Goal: Navigation & Orientation: Find specific page/section

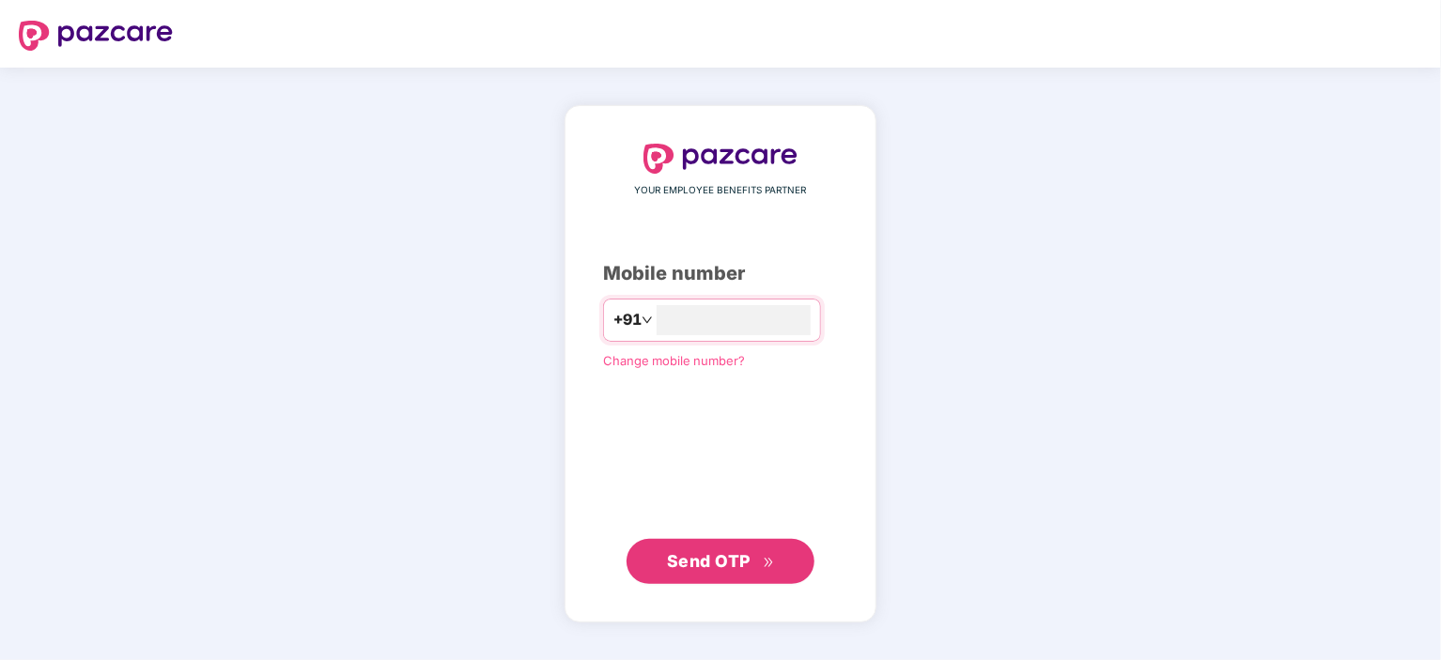
type input "**********"
click at [703, 555] on span "Send OTP" at bounding box center [709, 560] width 84 height 20
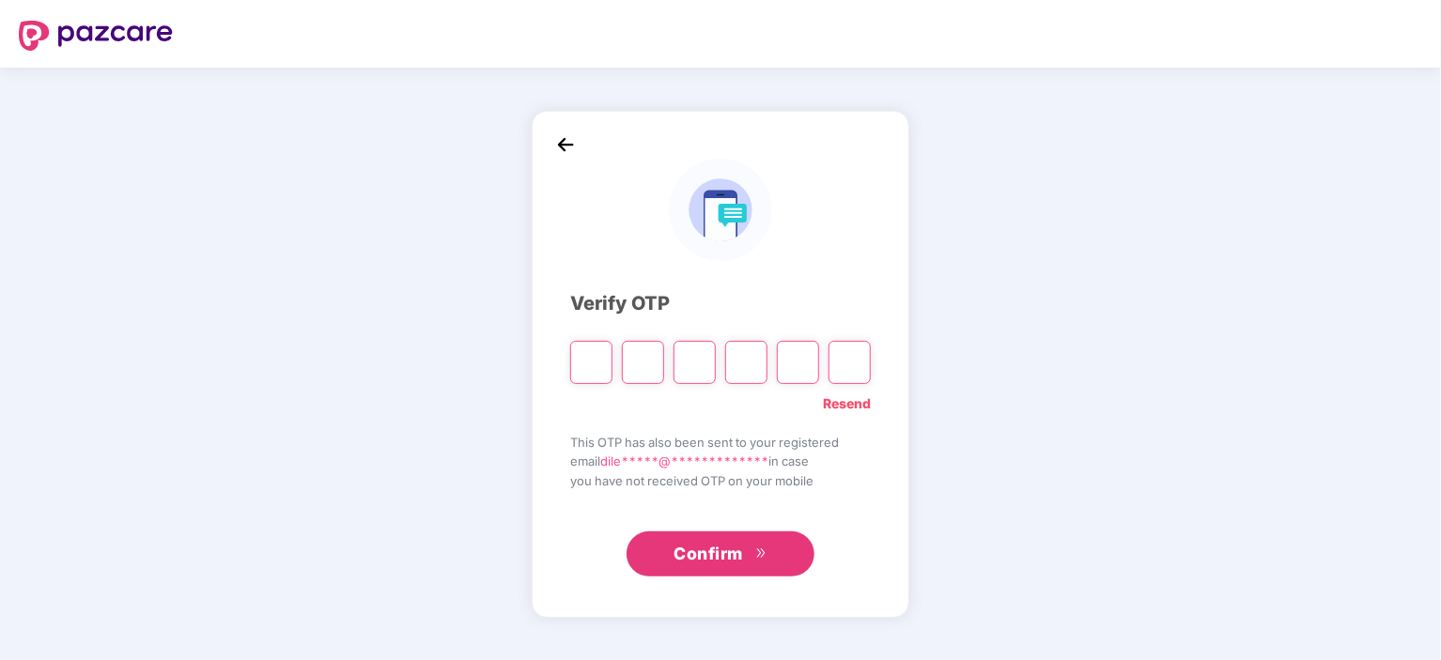
type input "*"
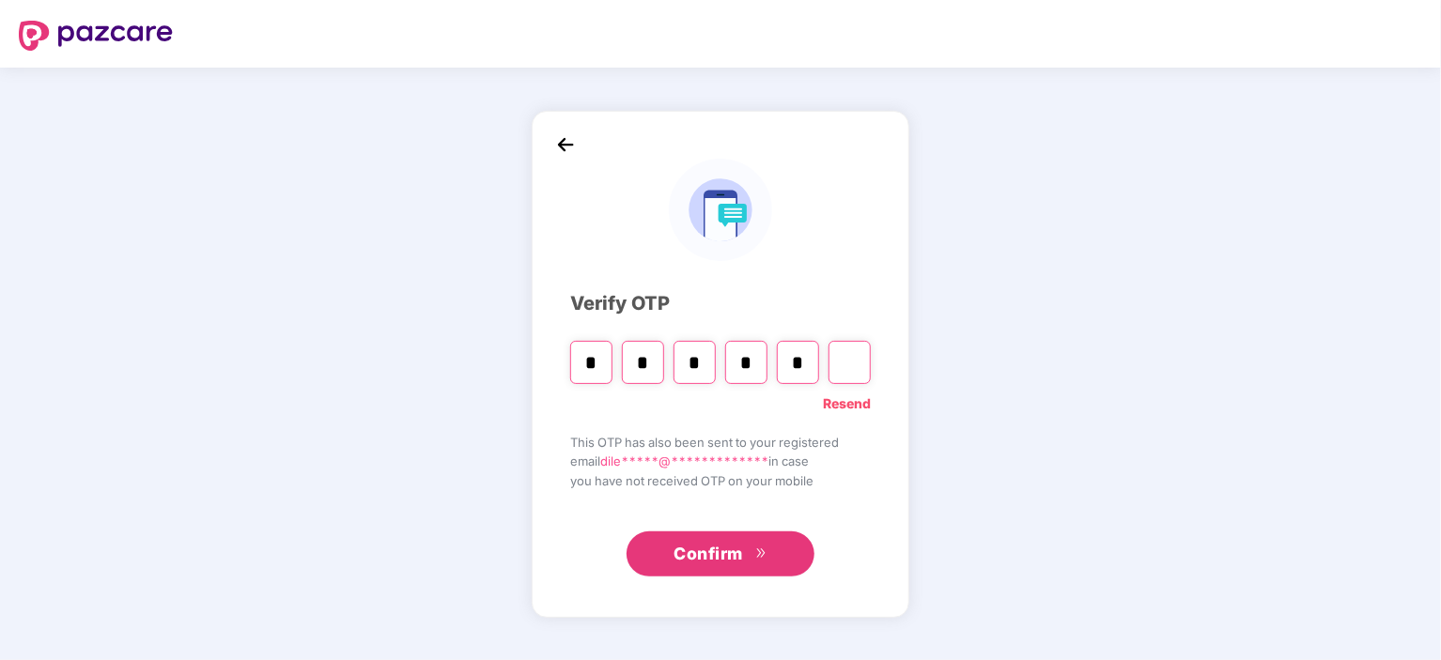
type input "*"
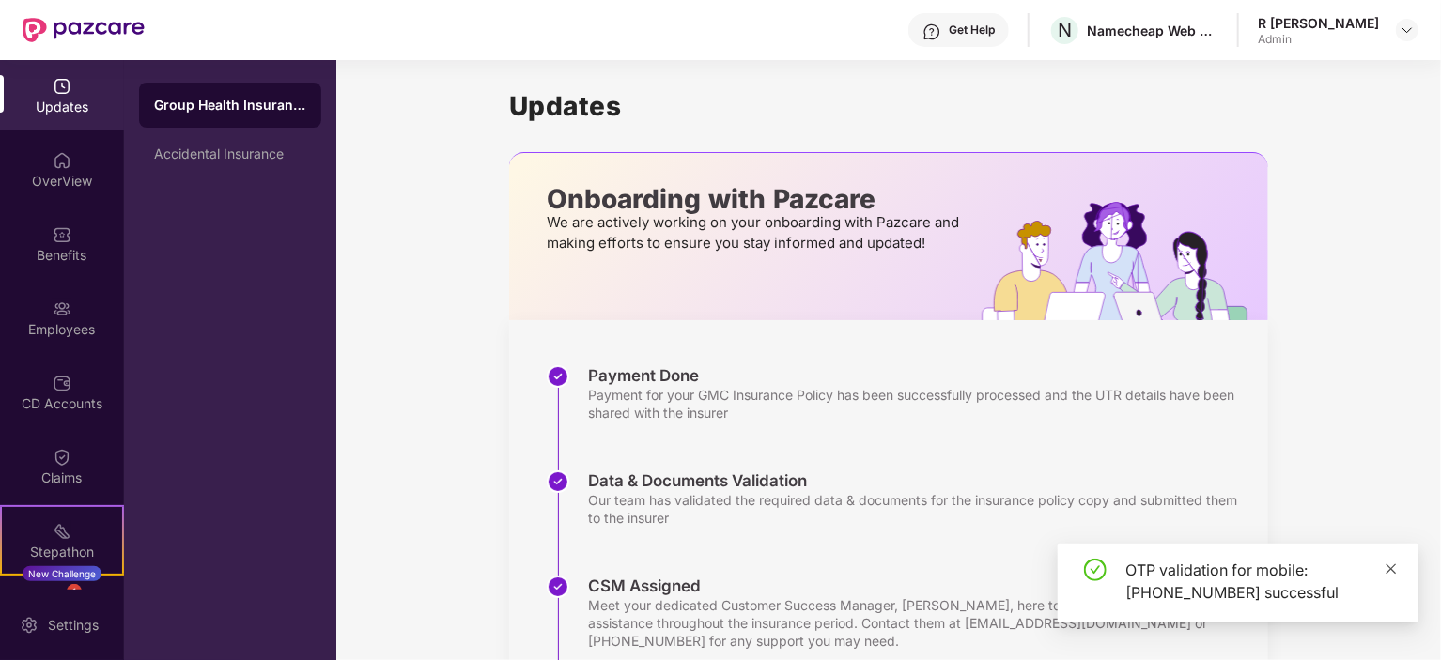
click at [1395, 570] on icon "close" at bounding box center [1391, 569] width 13 height 13
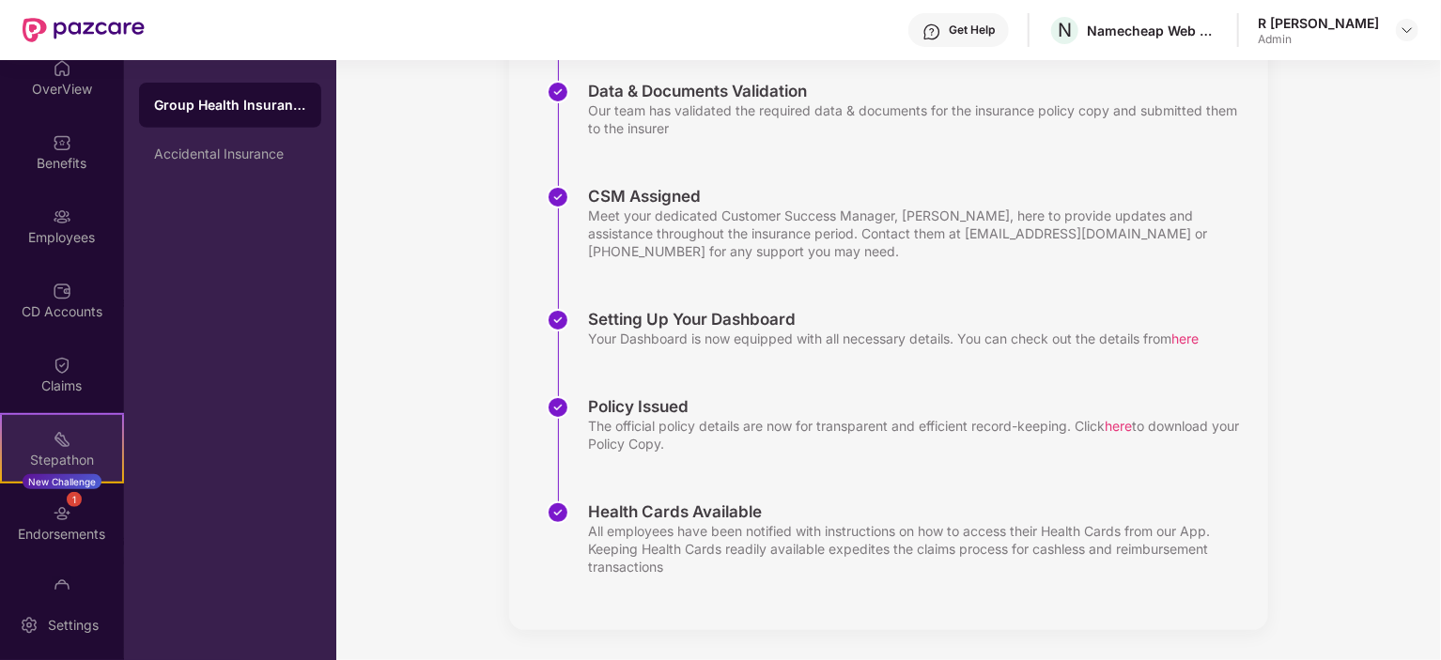
scroll to position [137, 0]
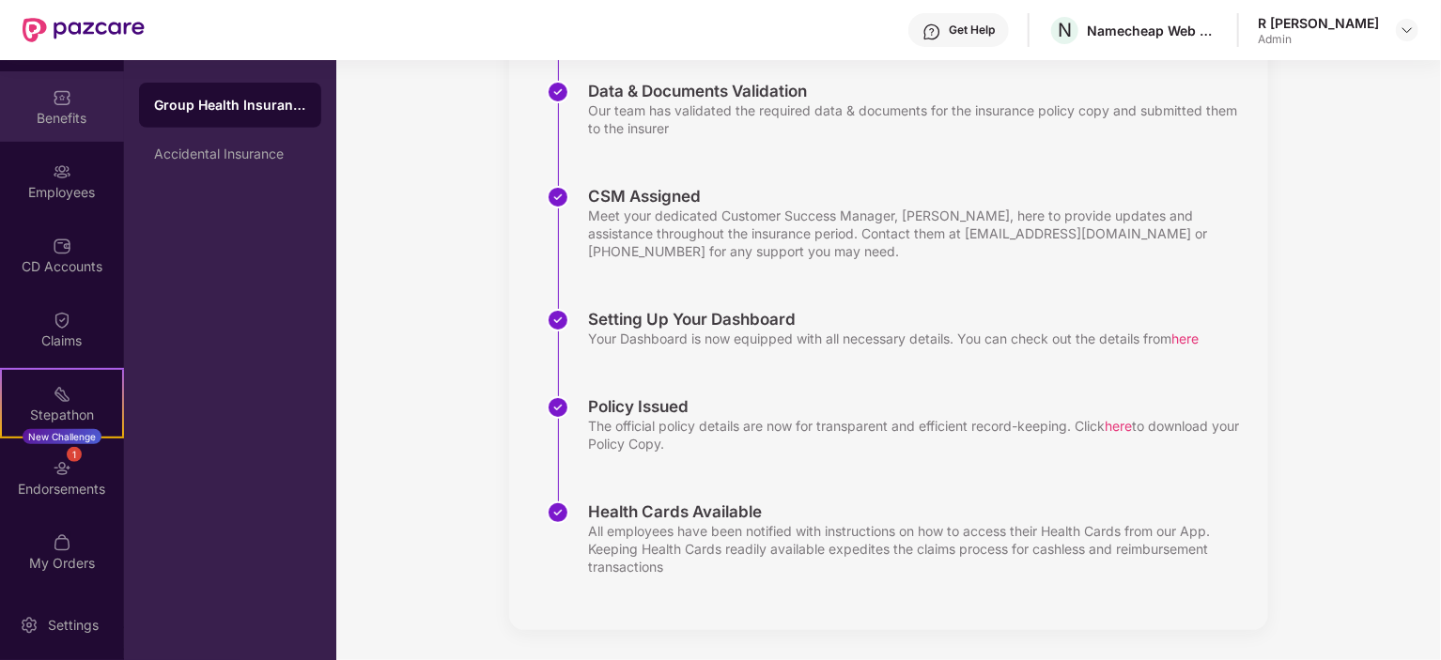
click at [89, 95] on div "Benefits" at bounding box center [62, 106] width 124 height 70
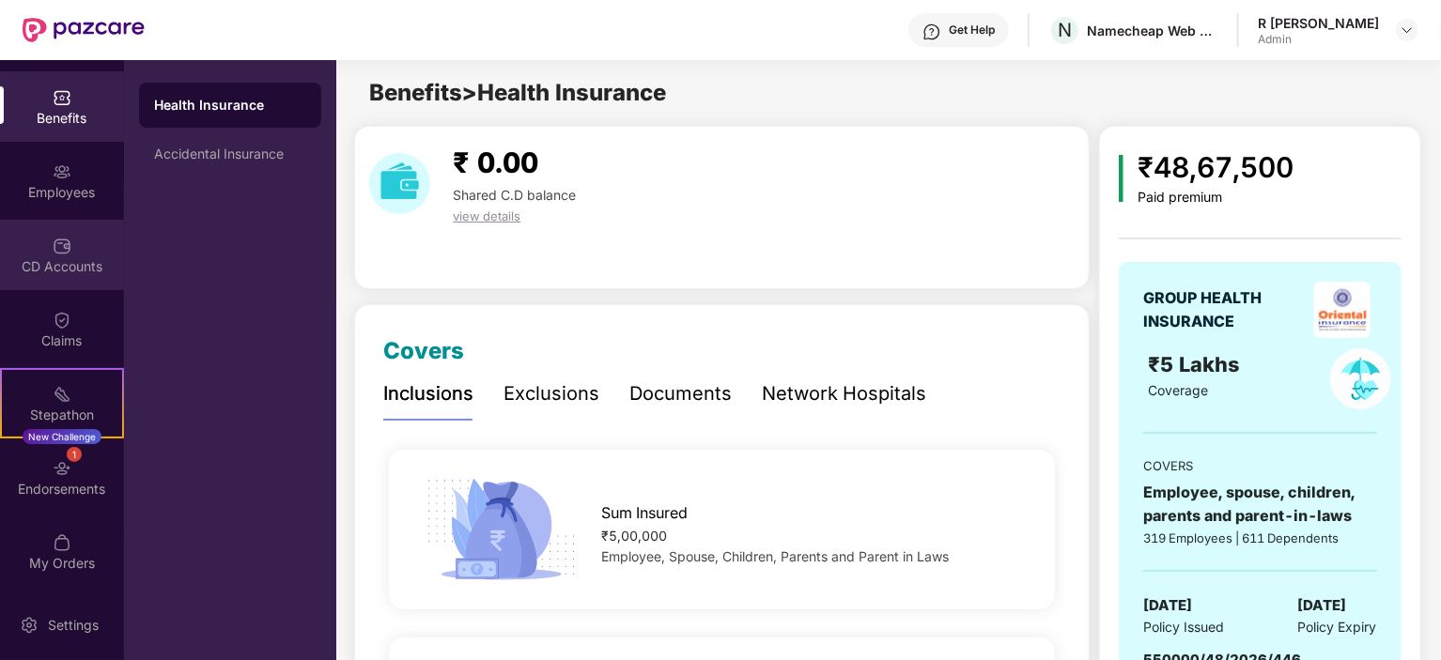
click at [74, 246] on div "CD Accounts" at bounding box center [62, 255] width 124 height 70
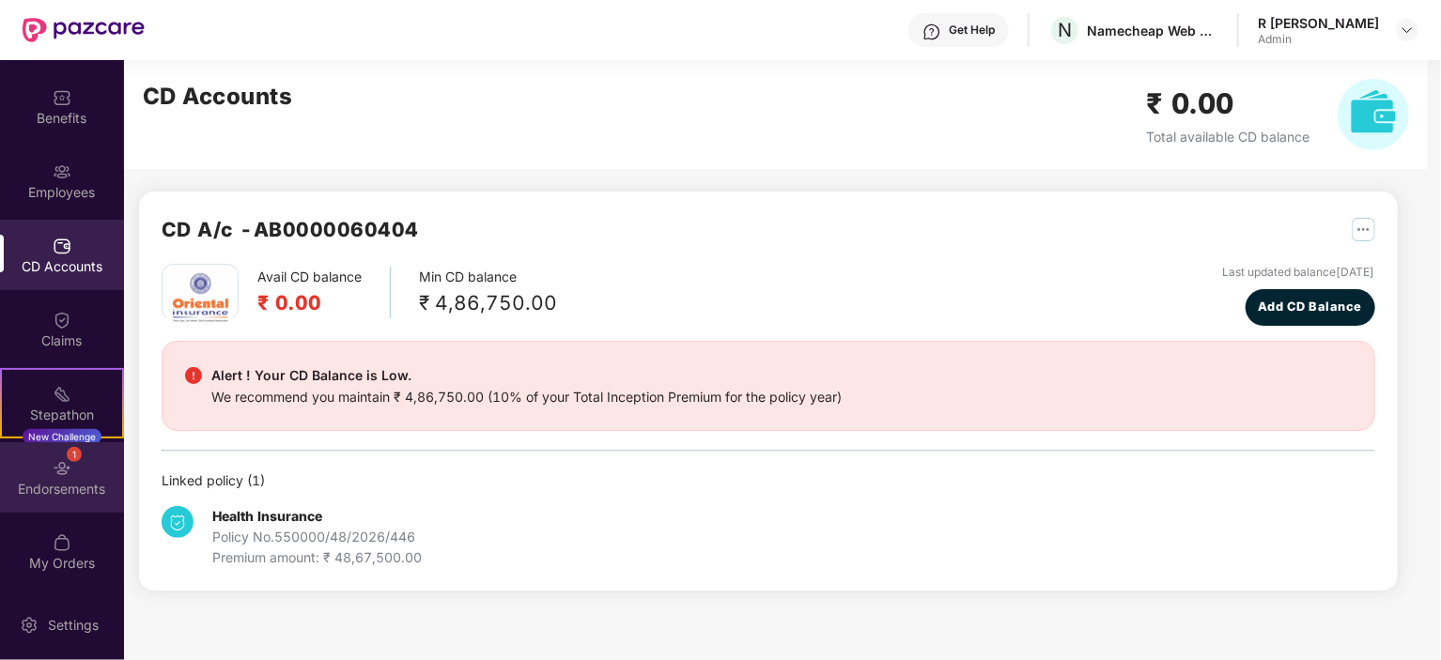
scroll to position [138, 0]
click at [51, 476] on div "1 Endorsements" at bounding box center [62, 476] width 124 height 70
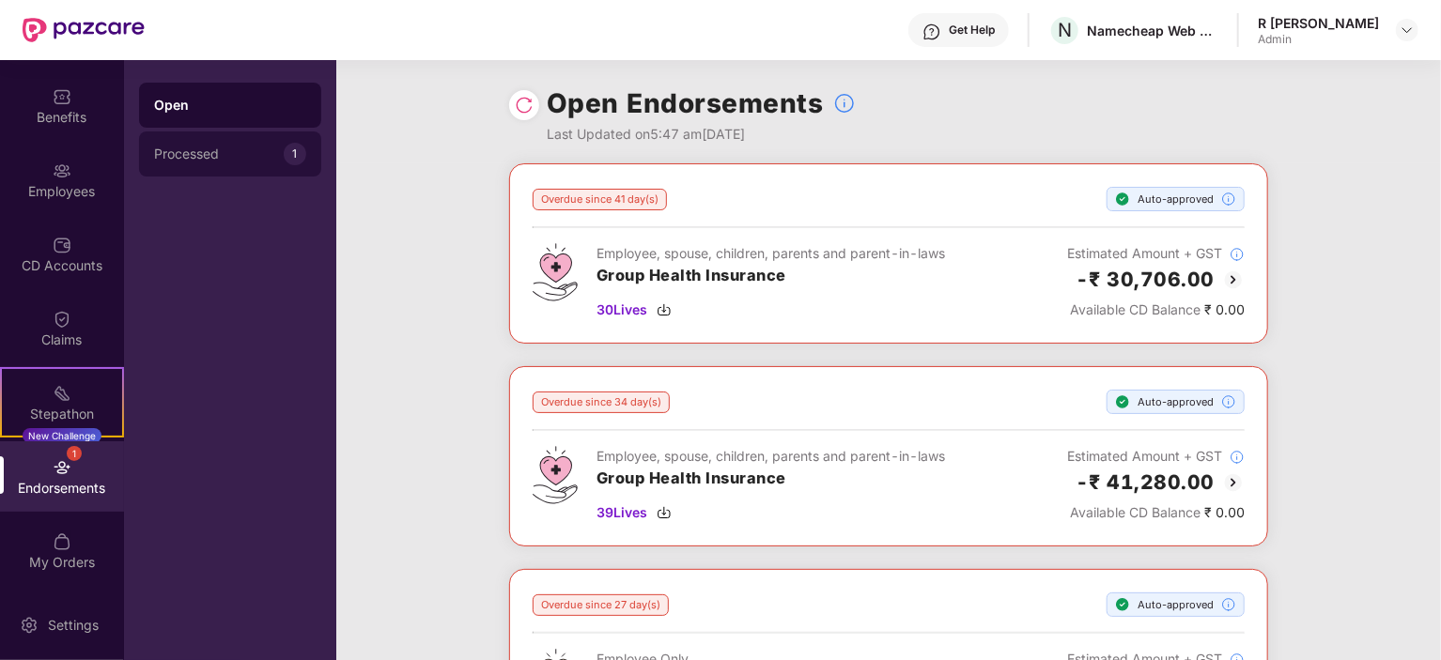
click at [233, 149] on div "Processed" at bounding box center [219, 154] width 130 height 15
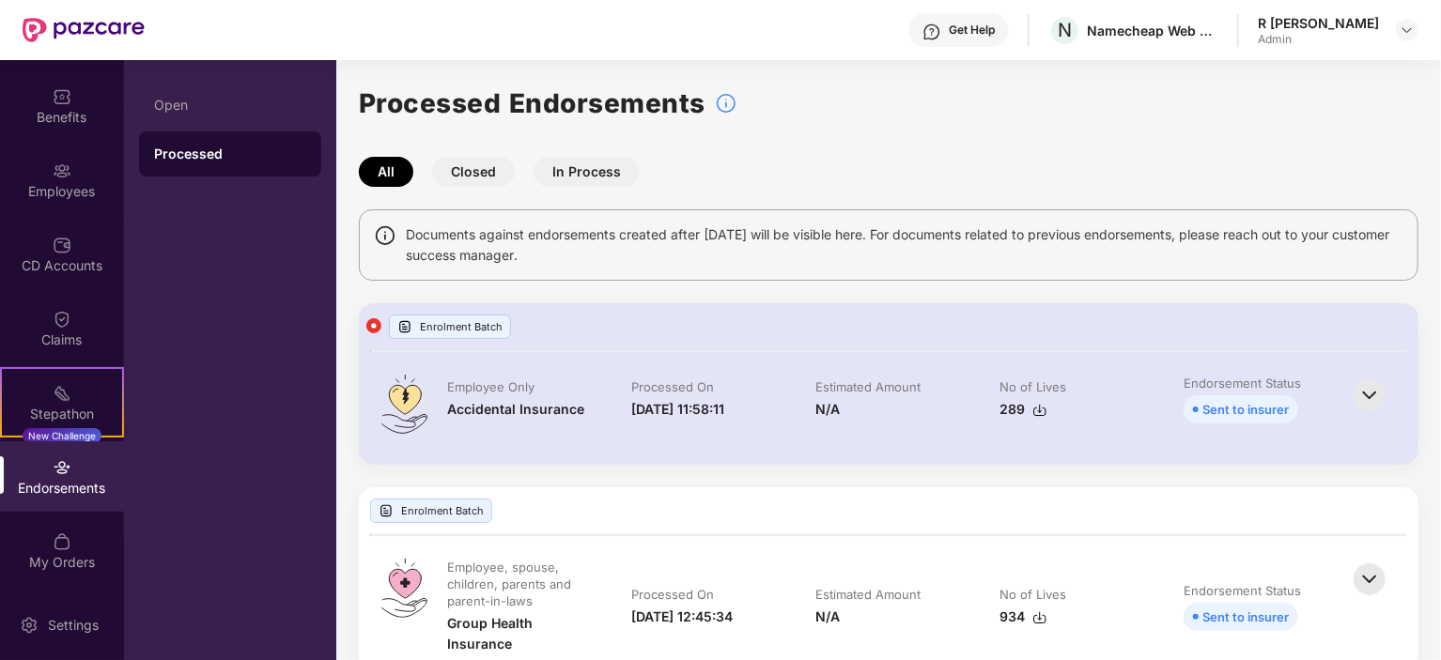
scroll to position [56, 0]
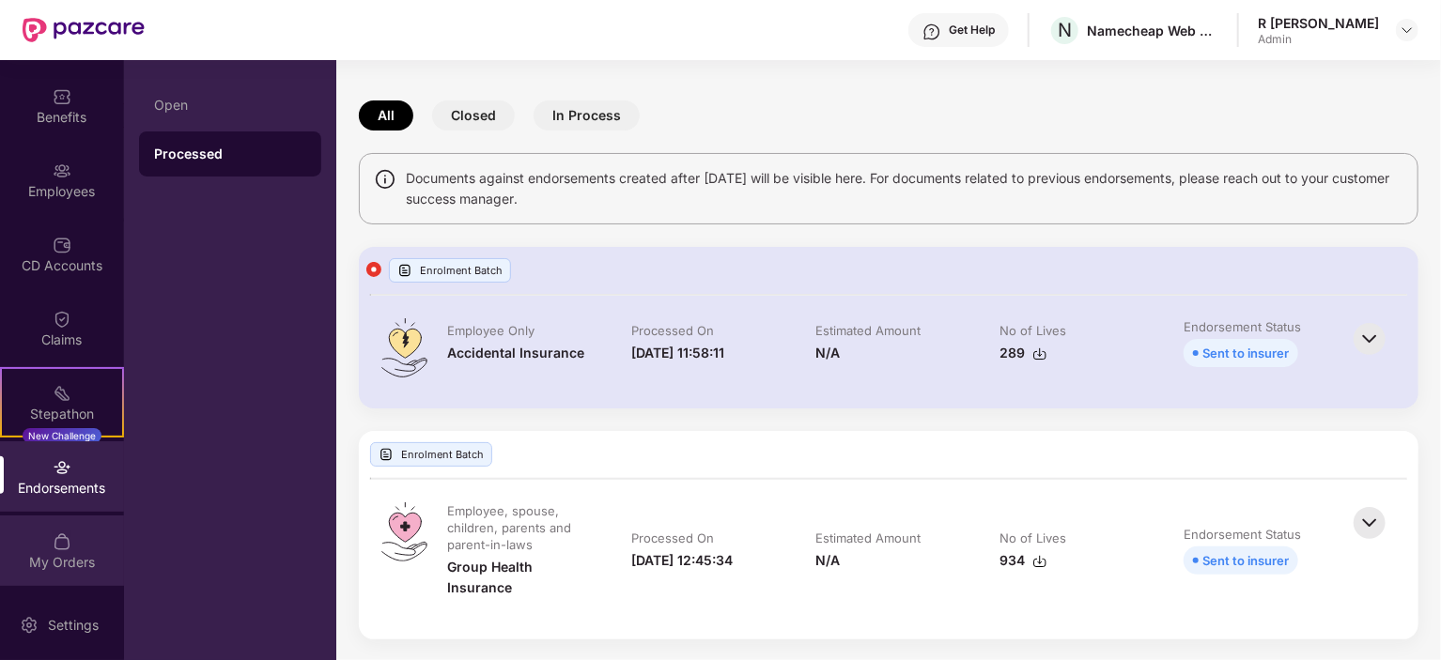
click at [75, 544] on div "My Orders" at bounding box center [62, 551] width 124 height 70
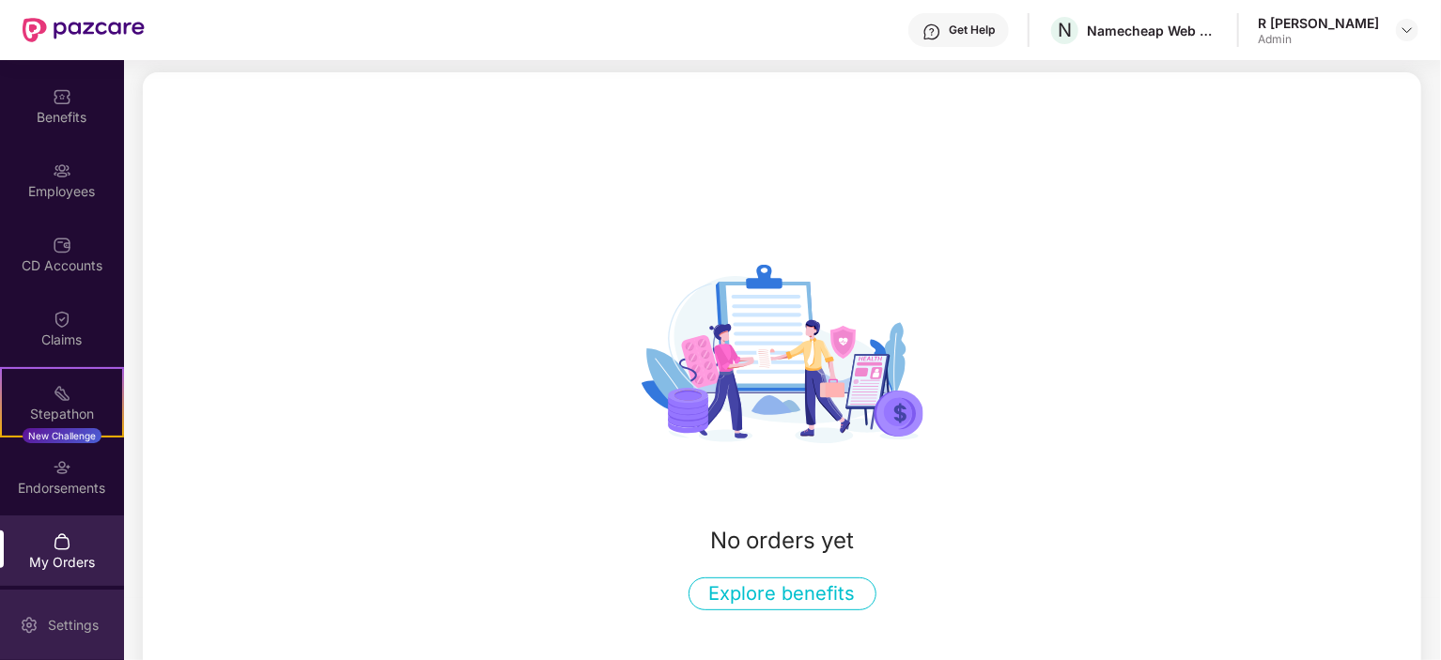
click at [85, 611] on div "Settings" at bounding box center [62, 625] width 124 height 70
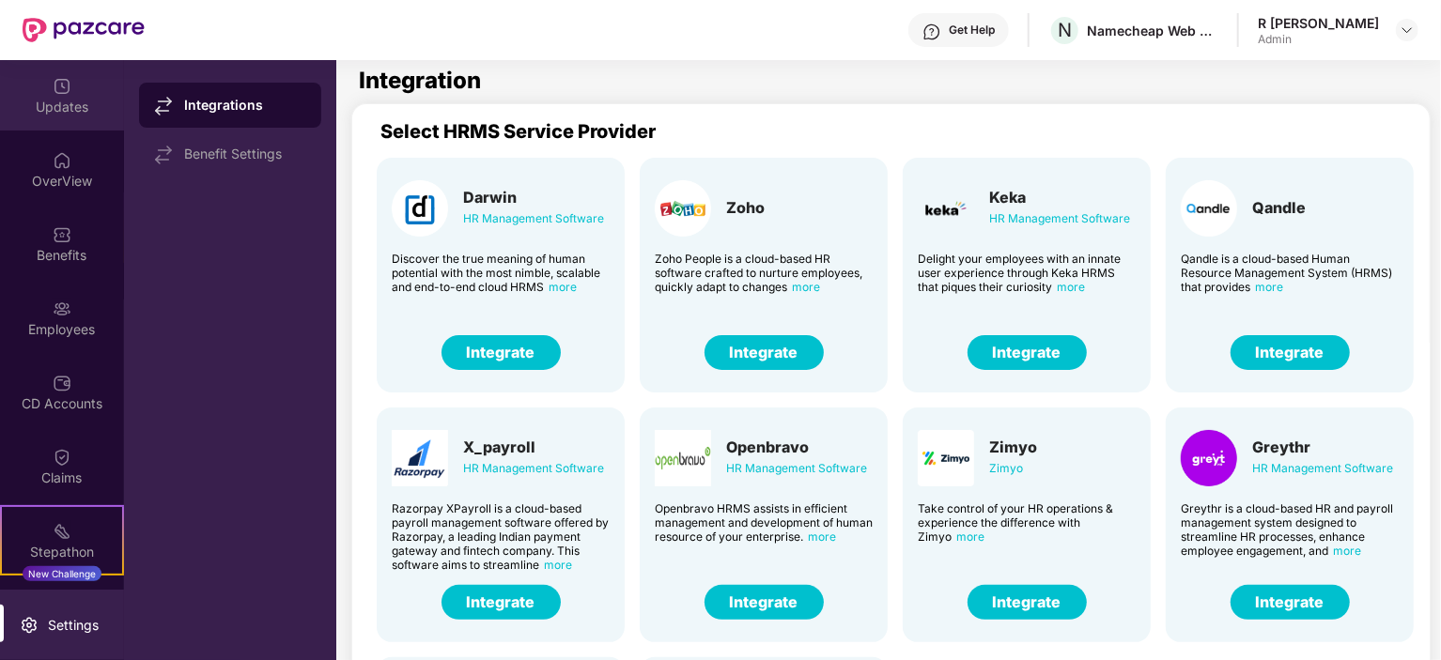
click at [77, 108] on div "Updates" at bounding box center [62, 107] width 124 height 19
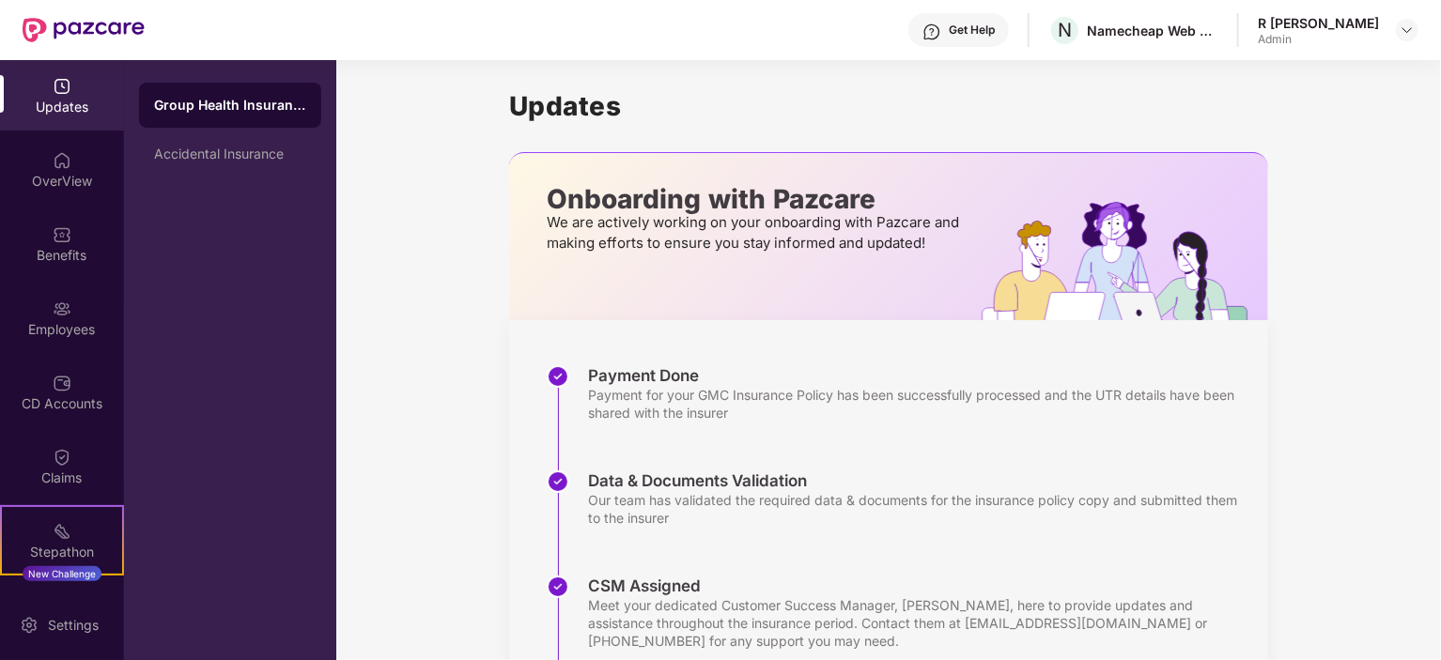
click at [46, 81] on div "Updates" at bounding box center [62, 95] width 124 height 70
